Goal: Check status: Check status

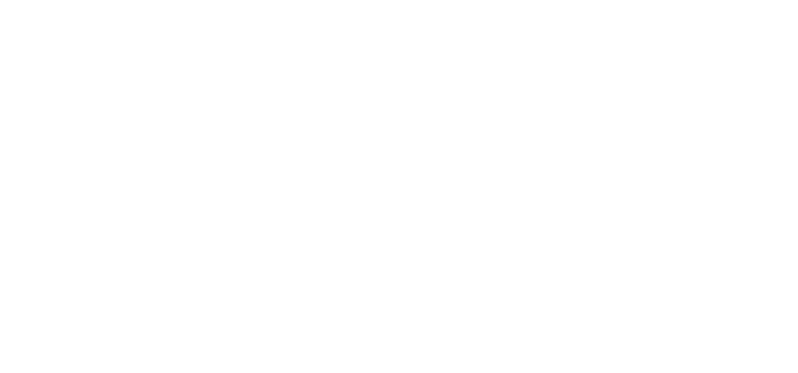
click at [221, 0] on html at bounding box center [399, 186] width 798 height 373
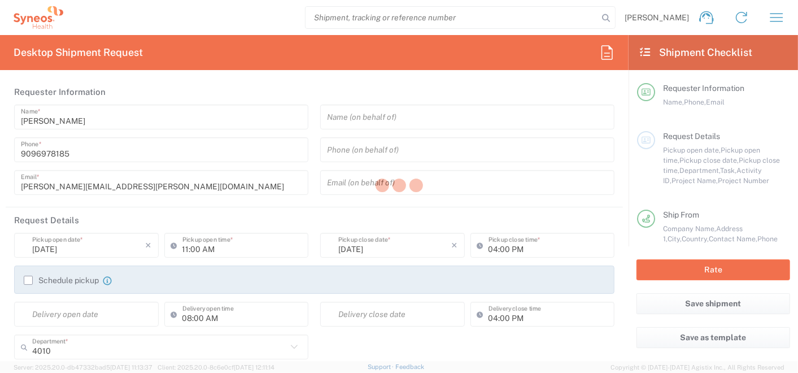
type input "Syneos Health India Private Limited"
type input "Mahārāshtra"
type input "India"
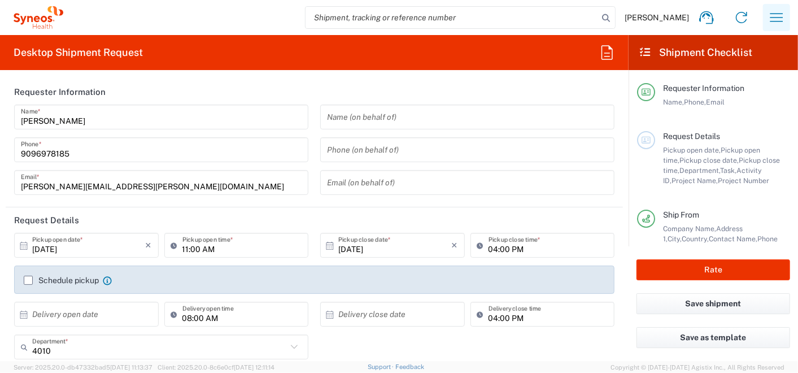
click at [774, 16] on icon "button" at bounding box center [776, 17] width 18 height 18
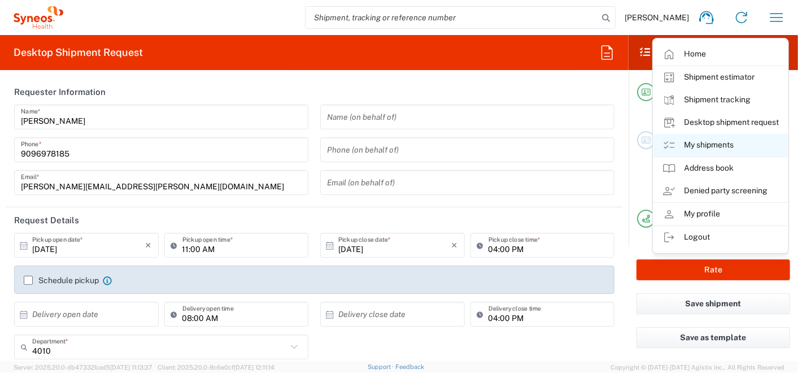
click at [716, 141] on link "My shipments" at bounding box center [720, 145] width 134 height 23
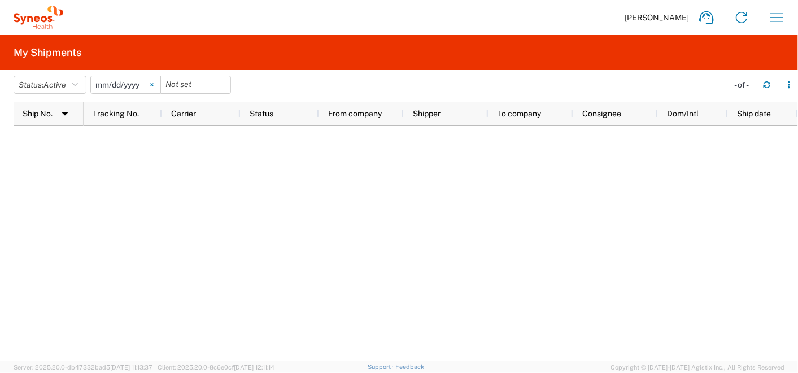
click at [153, 85] on svg-icon at bounding box center [151, 84] width 17 height 17
click at [69, 90] on button "Status: Active" at bounding box center [50, 85] width 73 height 18
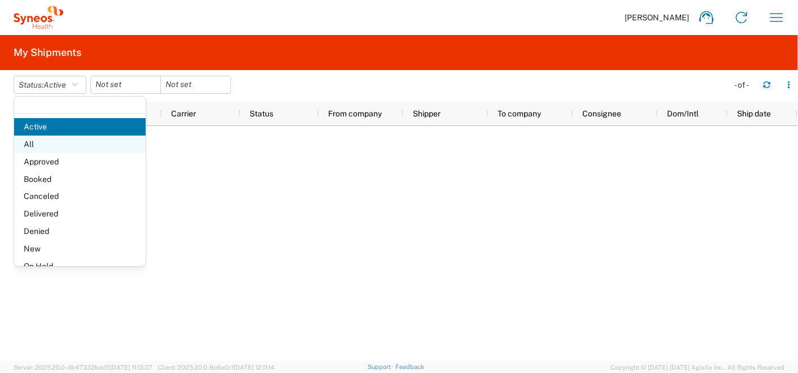
click at [56, 150] on span "All" at bounding box center [80, 143] width 132 height 17
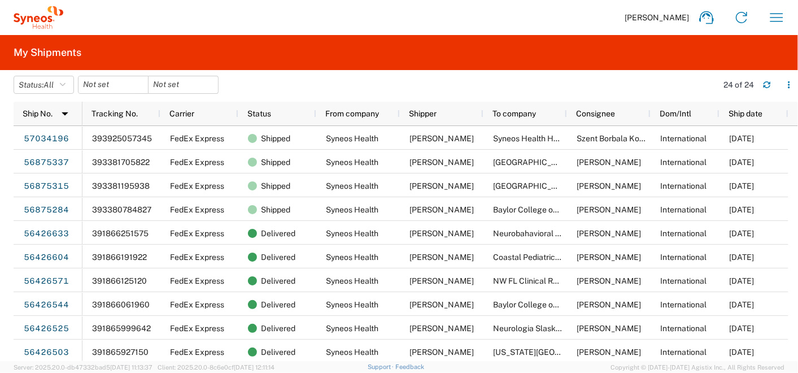
click at [401, 95] on agx-table-filter-chips "Status: All Active All Approved Booked Canceled Delivered Denied New On Hold Pe…" at bounding box center [363, 89] width 698 height 26
